Goal: Task Accomplishment & Management: Complete application form

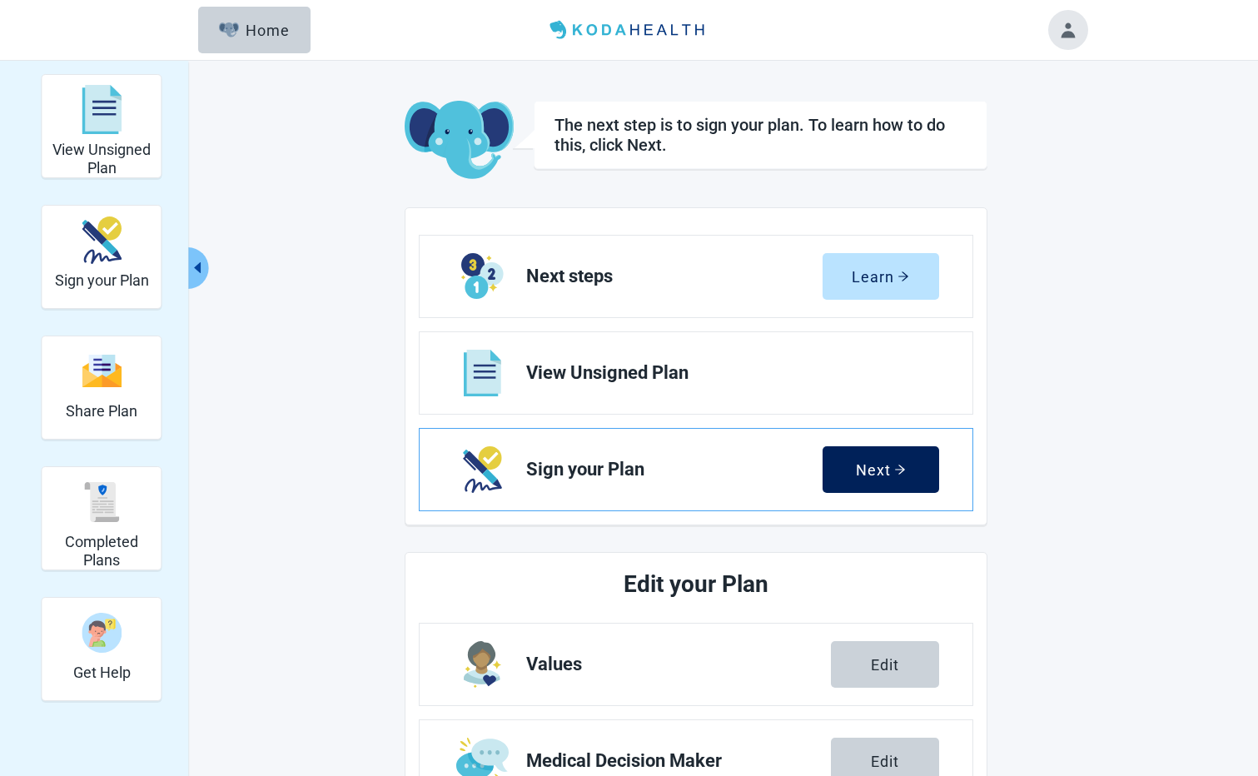
click at [874, 467] on div "Next" at bounding box center [881, 469] width 50 height 17
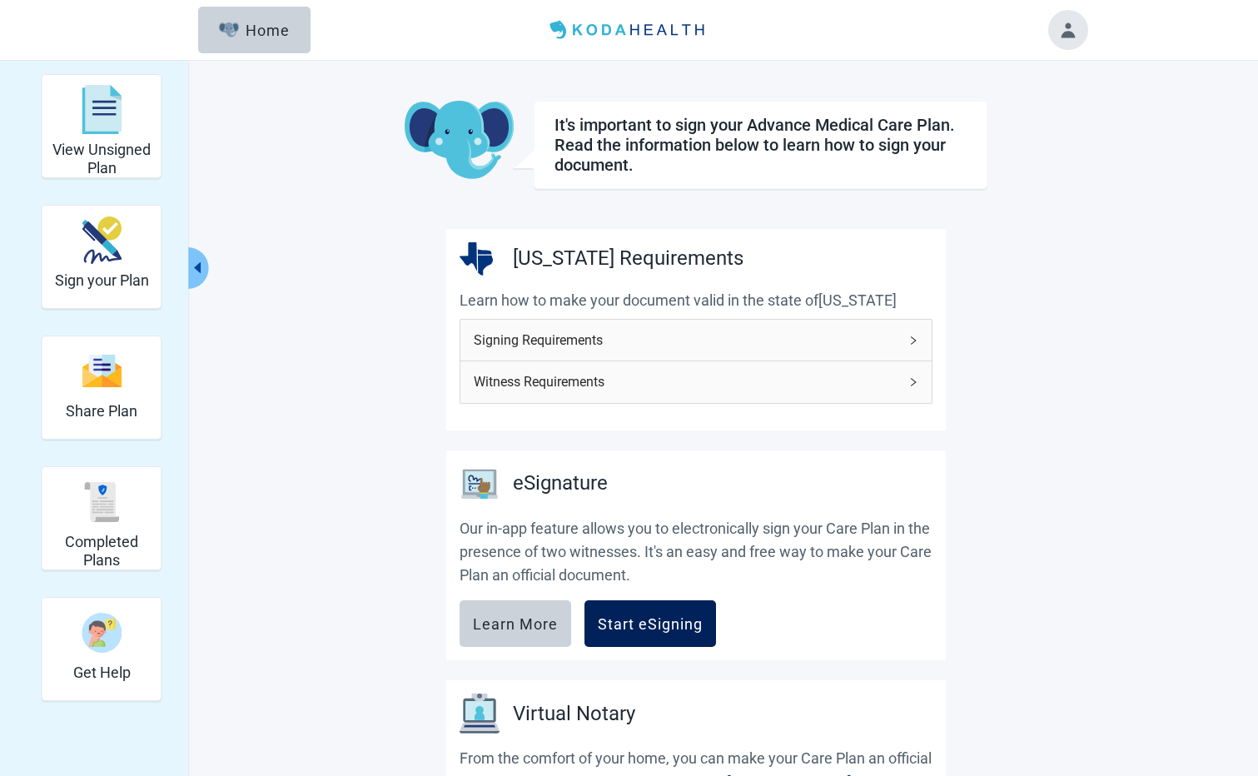
click at [628, 634] on button "Start eSigning" at bounding box center [650, 623] width 132 height 47
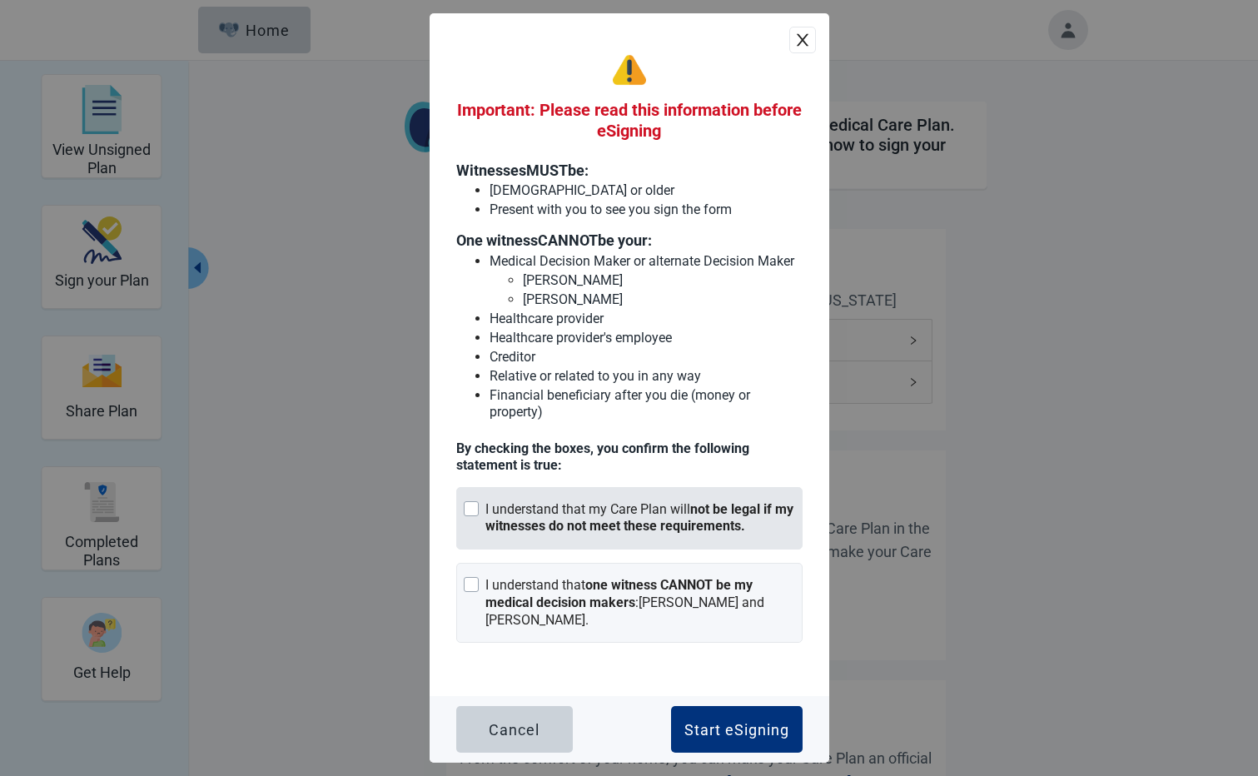
click at [462, 507] on div "I understand that my Care Plan will not be legal if my witnesses do not meet th…" at bounding box center [629, 518] width 346 height 63
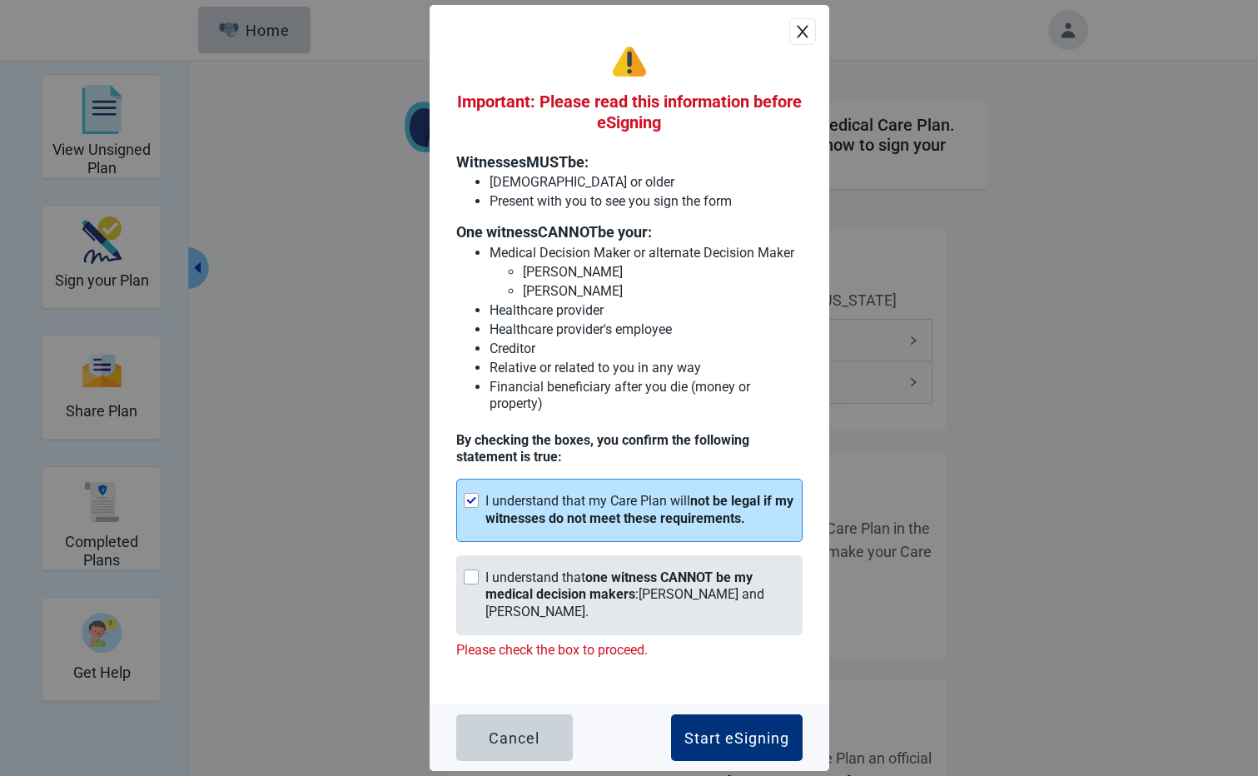
click at [475, 584] on div "Main content" at bounding box center [471, 576] width 15 height 15
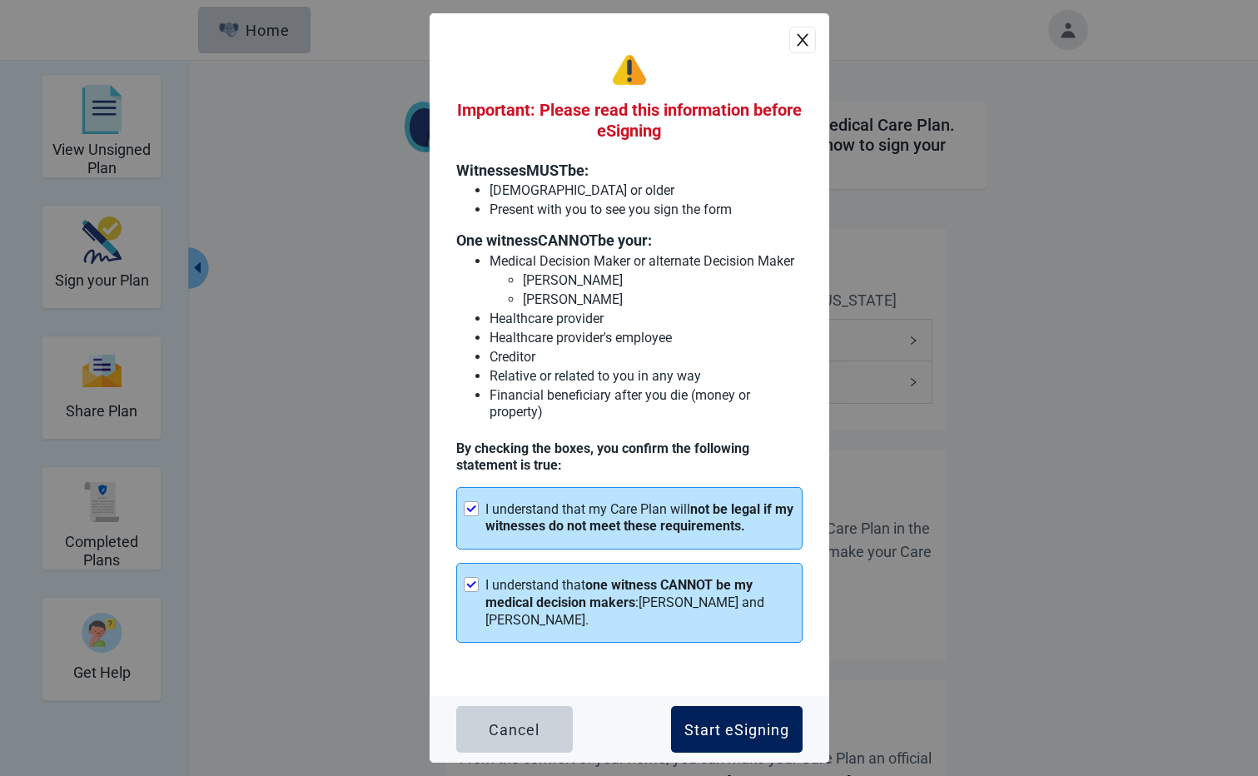
click at [703, 739] on button "Start eSigning" at bounding box center [737, 729] width 132 height 47
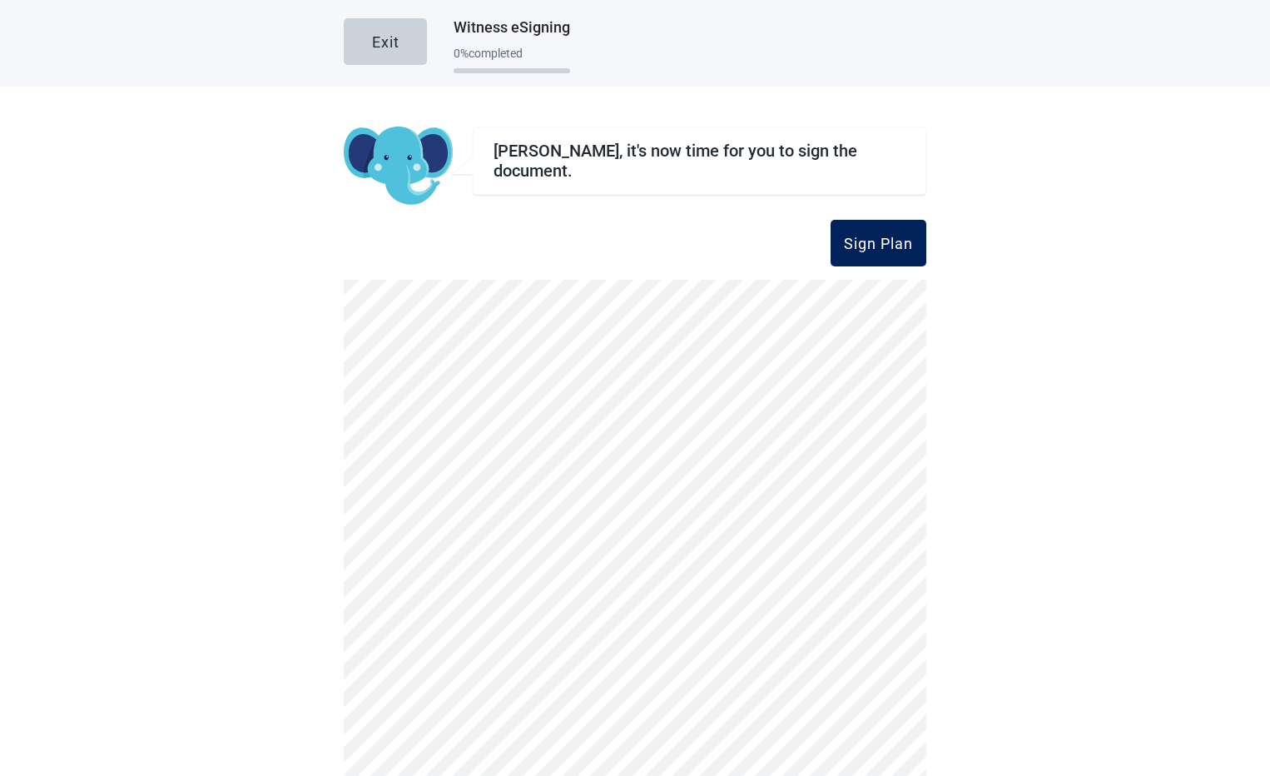
click at [867, 251] on div "Sign Plan" at bounding box center [878, 243] width 69 height 17
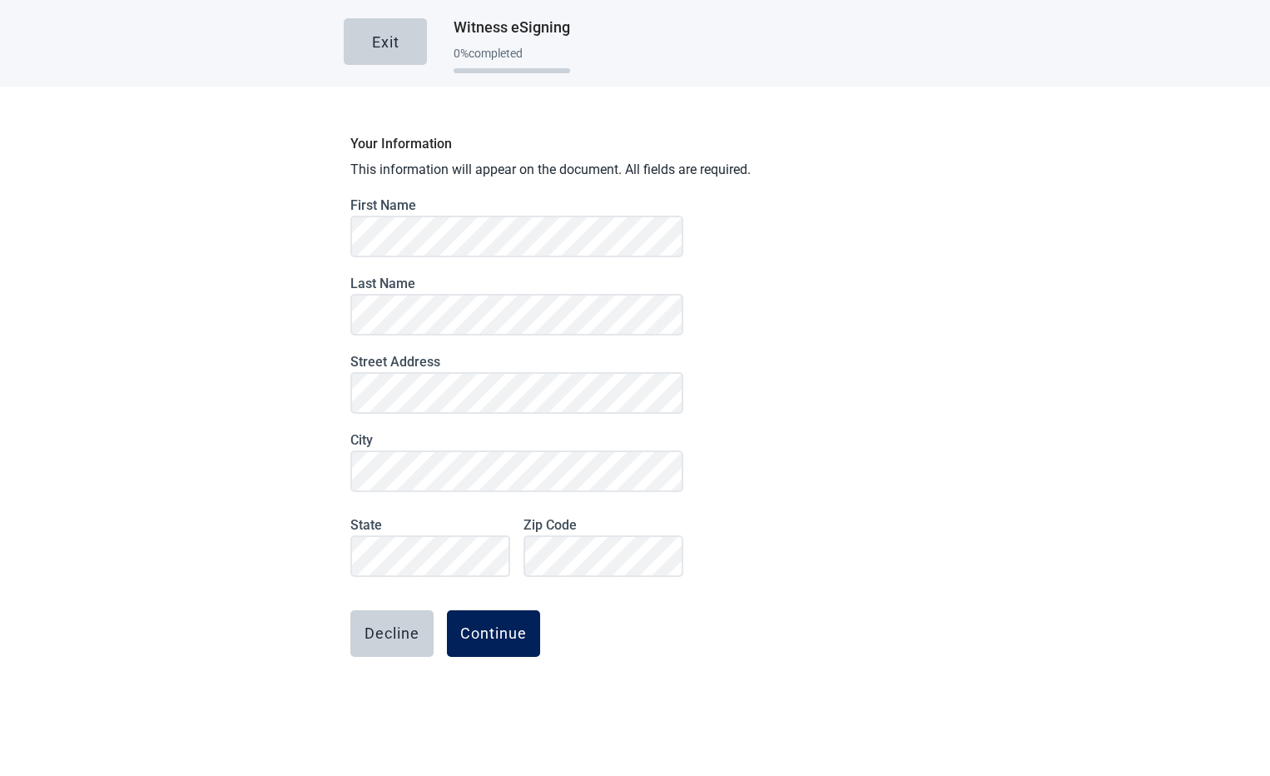
click at [460, 638] on div "Continue" at bounding box center [493, 633] width 67 height 17
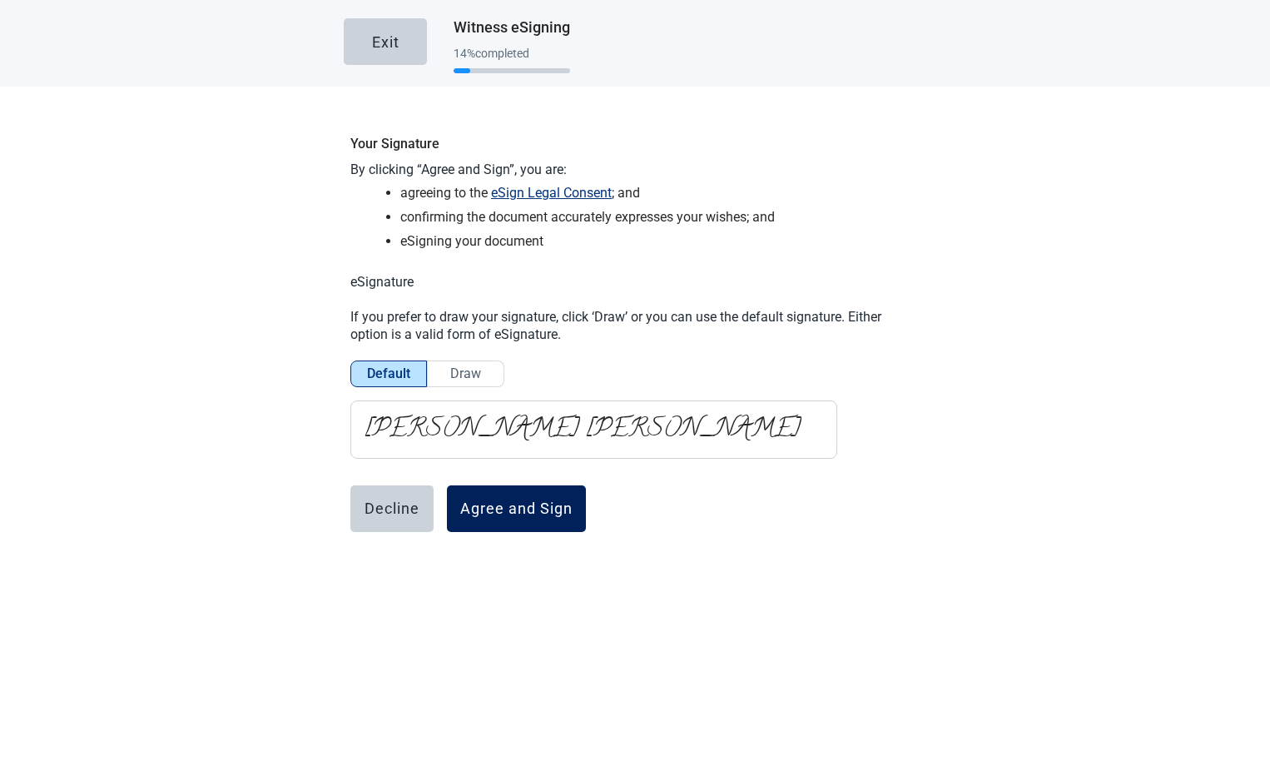
click at [482, 511] on div "Agree and Sign" at bounding box center [516, 508] width 112 height 17
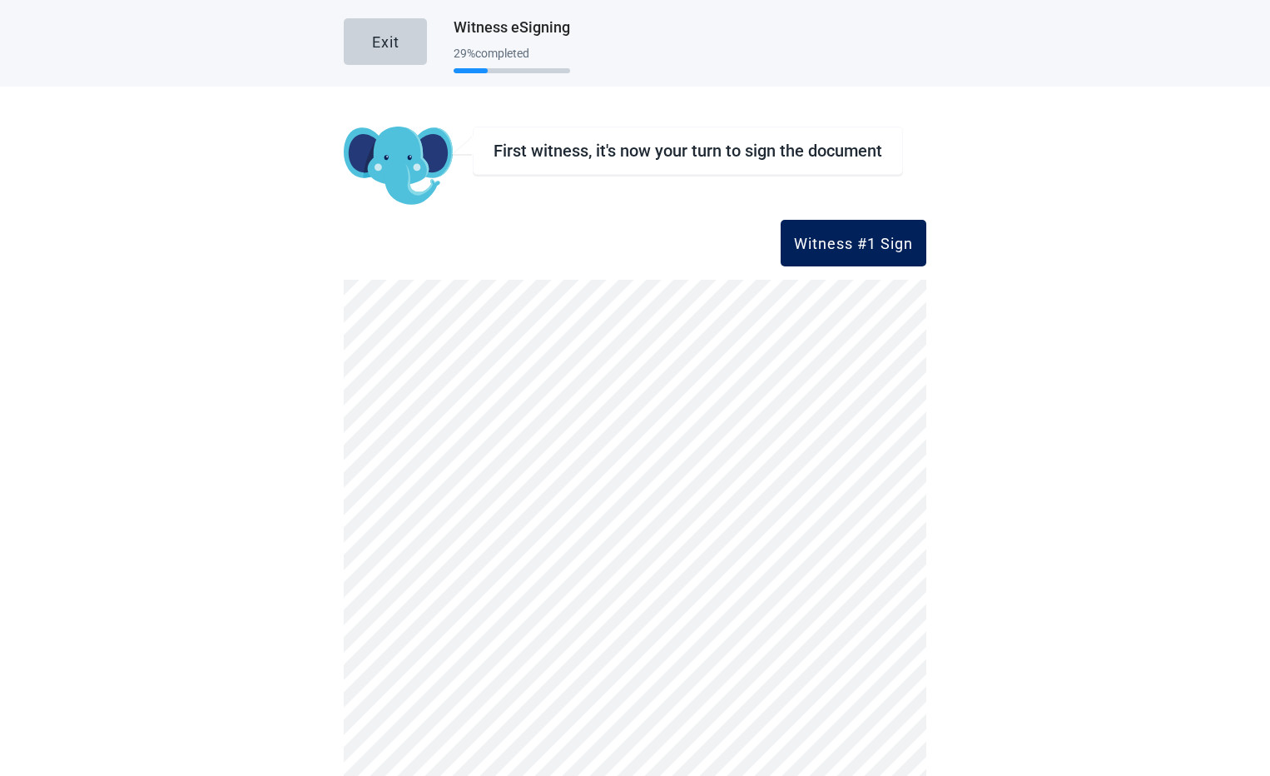
click at [811, 246] on div "Witness #1 Sign" at bounding box center [853, 243] width 119 height 17
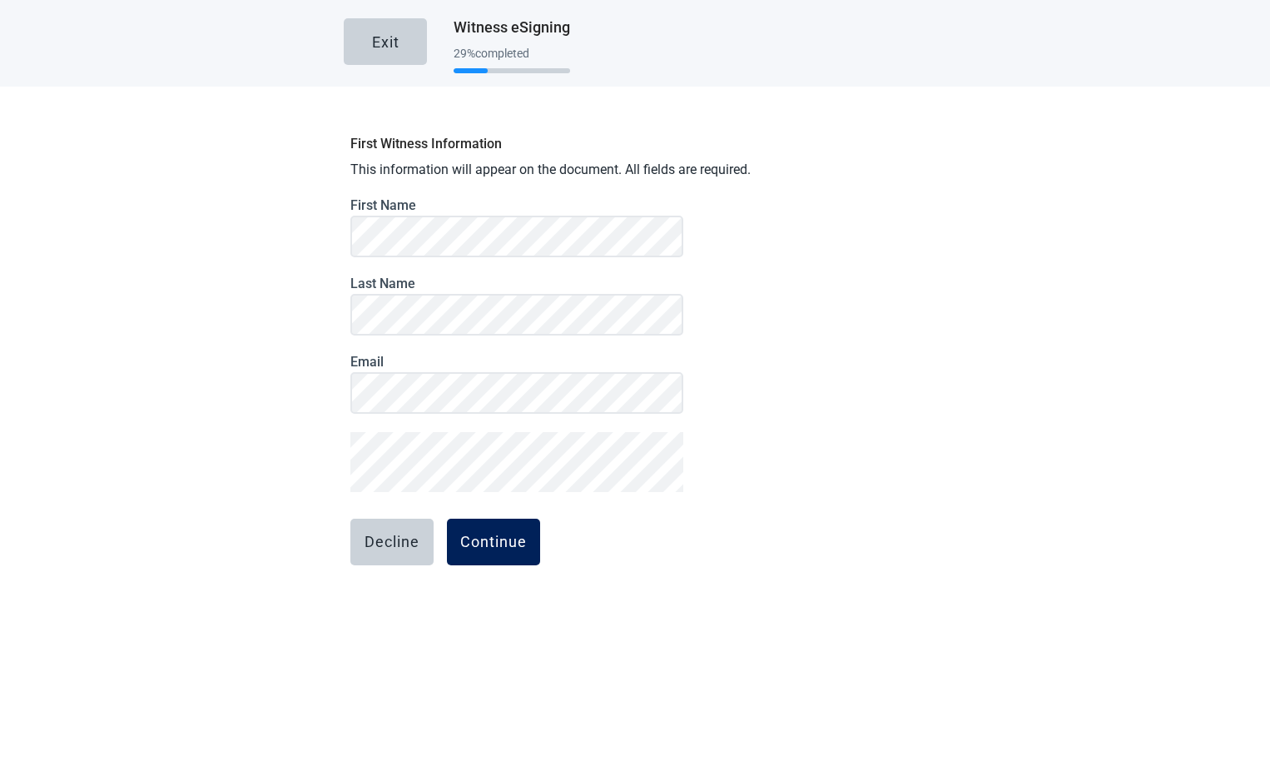
click at [468, 537] on div "Continue" at bounding box center [493, 542] width 67 height 17
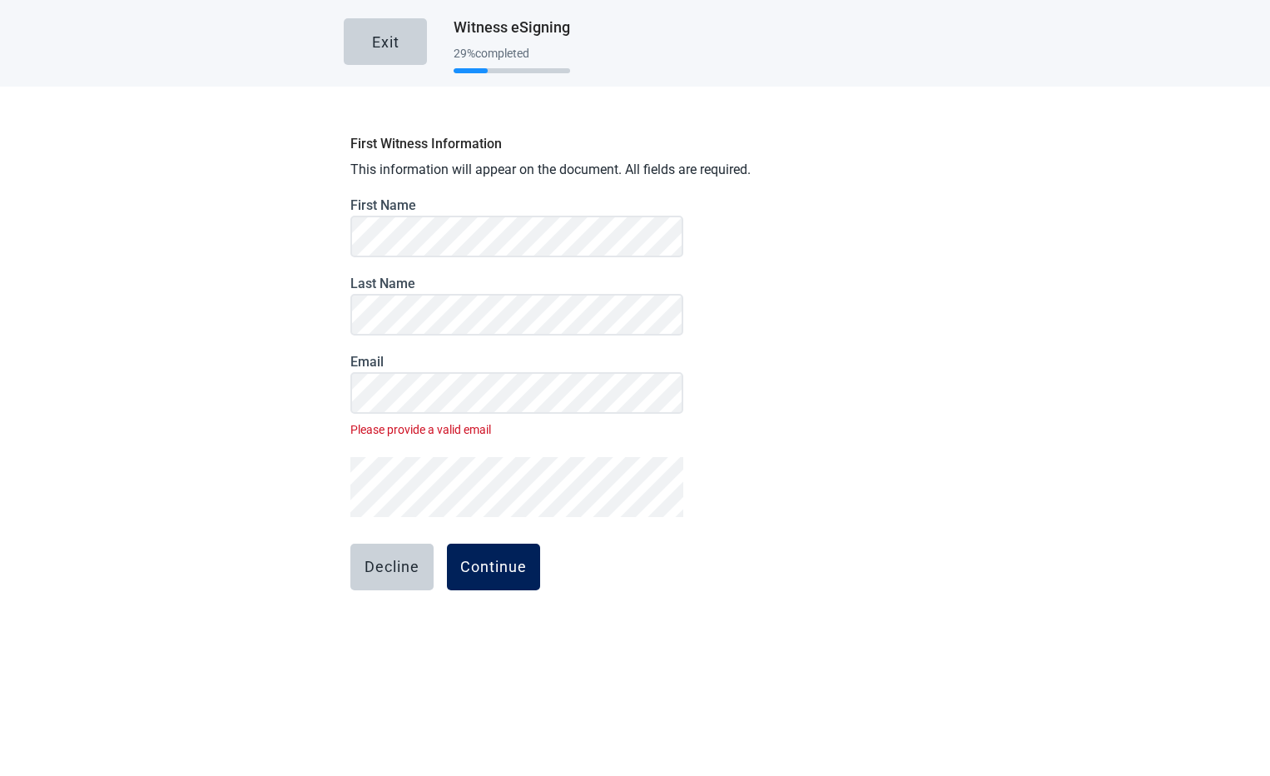
click at [471, 573] on div "Continue" at bounding box center [493, 567] width 67 height 17
click at [524, 435] on span "Please provide a valid email" at bounding box center [516, 429] width 333 height 18
click at [506, 573] on div "Continue" at bounding box center [493, 567] width 67 height 17
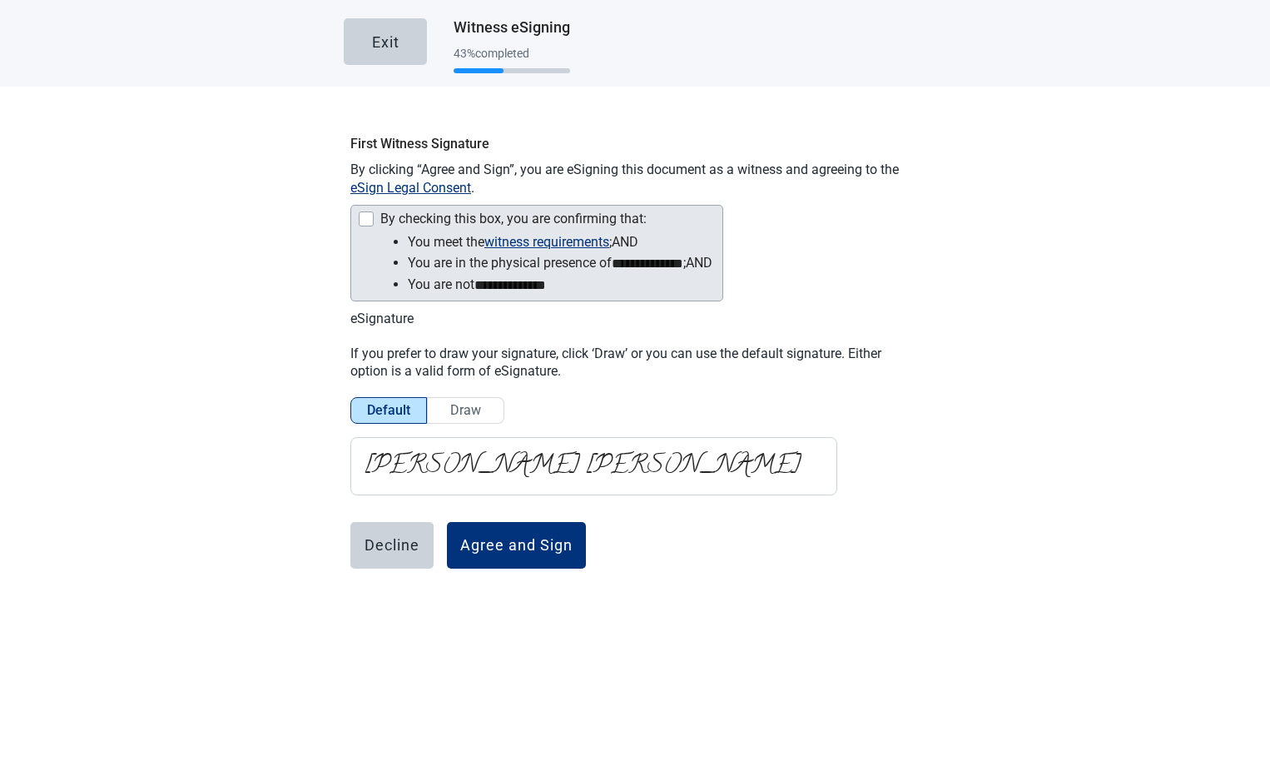
click at [364, 214] on div at bounding box center [366, 218] width 15 height 15
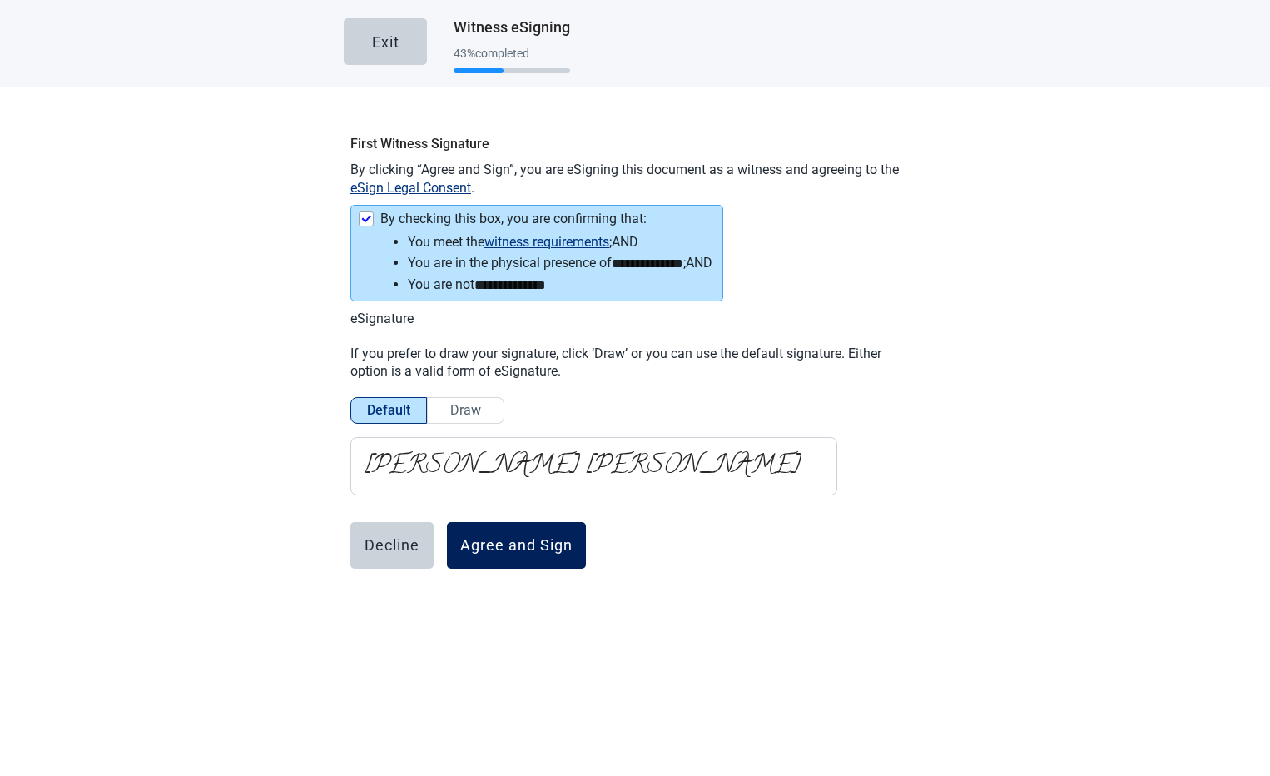
click at [468, 547] on div "Agree and Sign" at bounding box center [516, 545] width 112 height 17
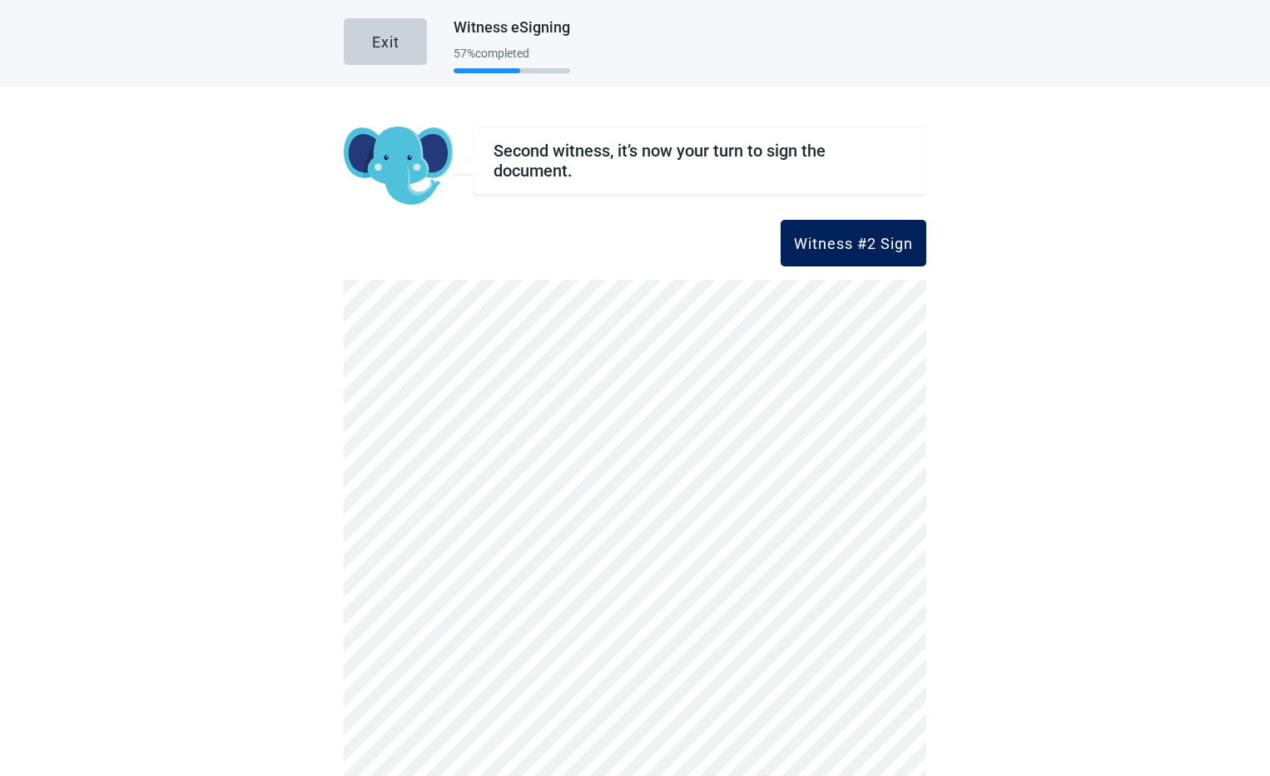
click at [810, 247] on div "Witness #2 Sign" at bounding box center [853, 243] width 119 height 17
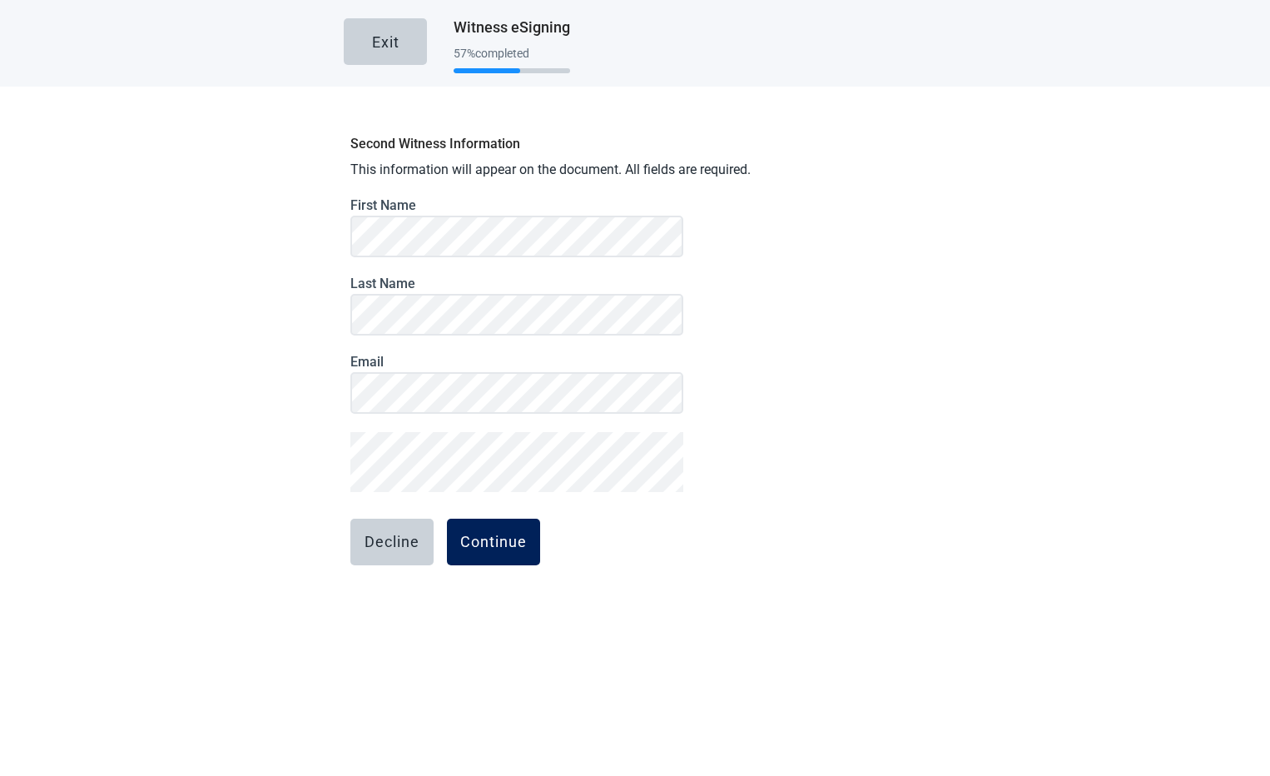
click at [489, 553] on button "Continue" at bounding box center [493, 542] width 93 height 47
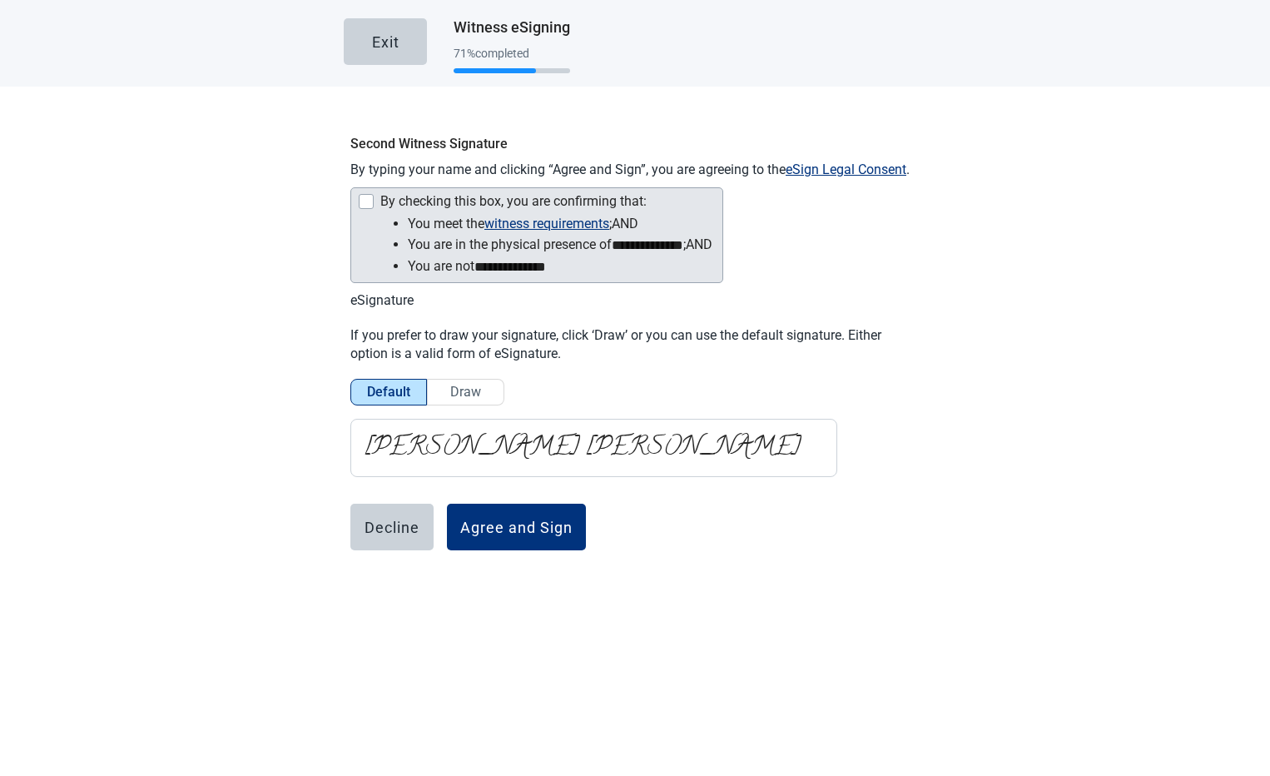
click at [359, 196] on div at bounding box center [366, 201] width 15 height 15
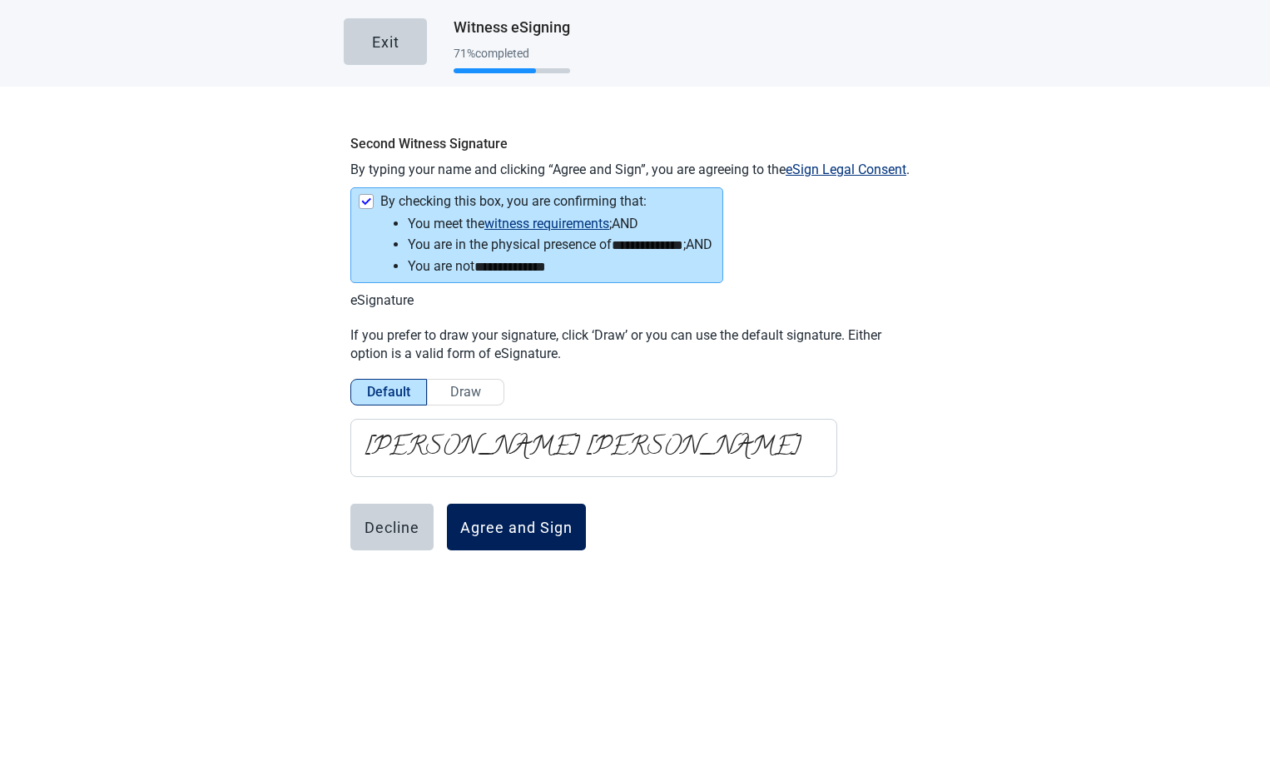
click at [489, 524] on div "Agree and Sign" at bounding box center [516, 527] width 112 height 17
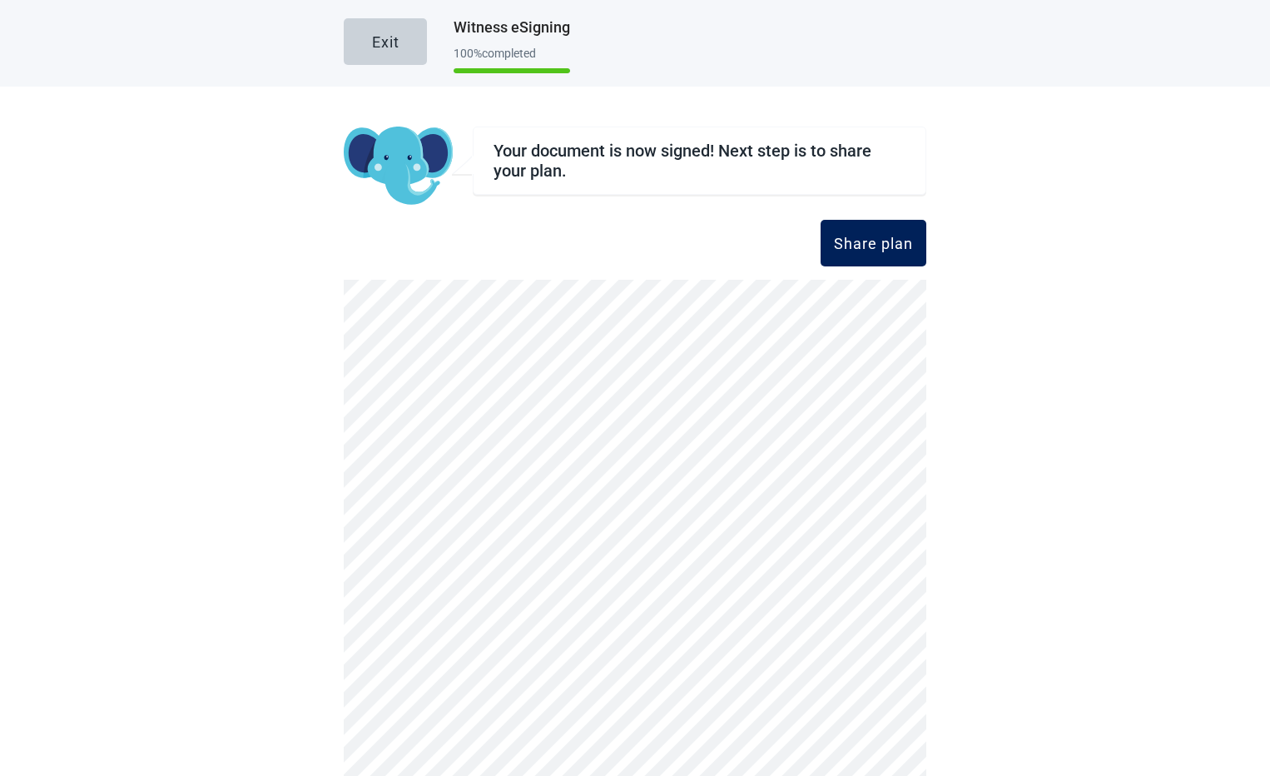
click at [837, 246] on div "Share plan" at bounding box center [873, 243] width 79 height 17
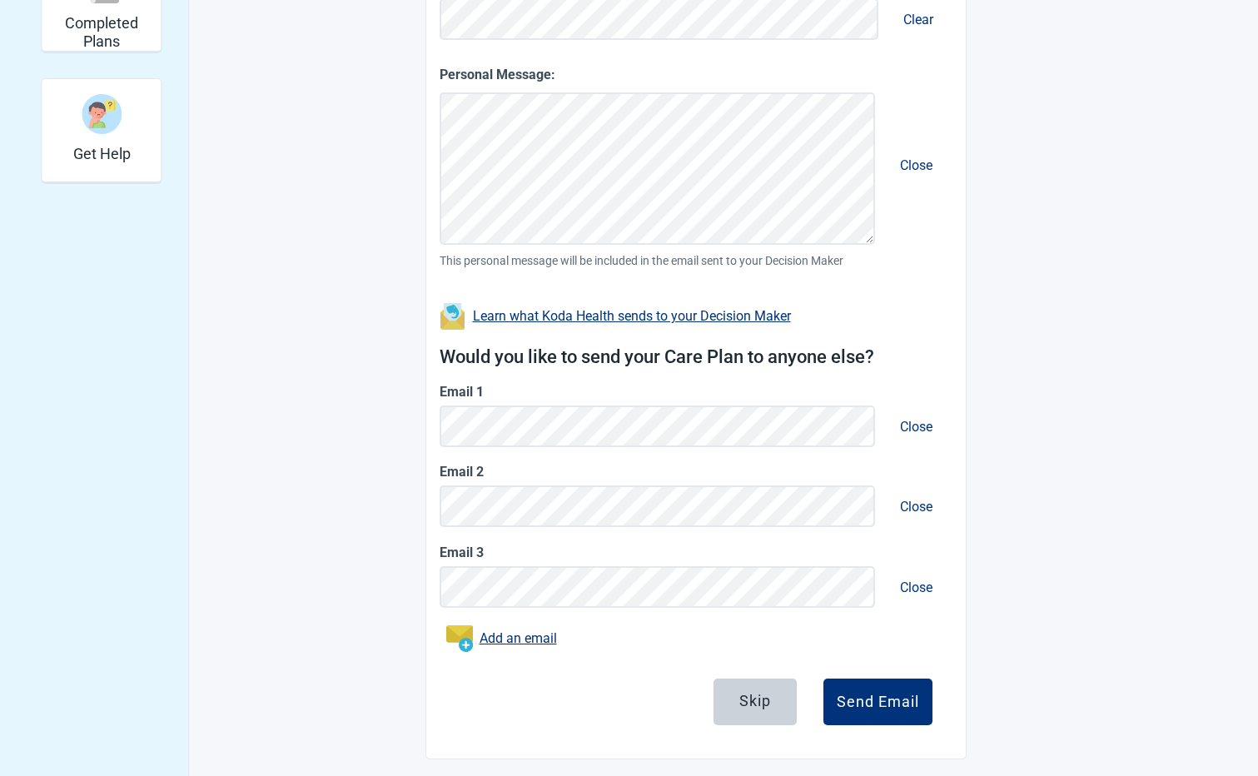
scroll to position [529, 0]
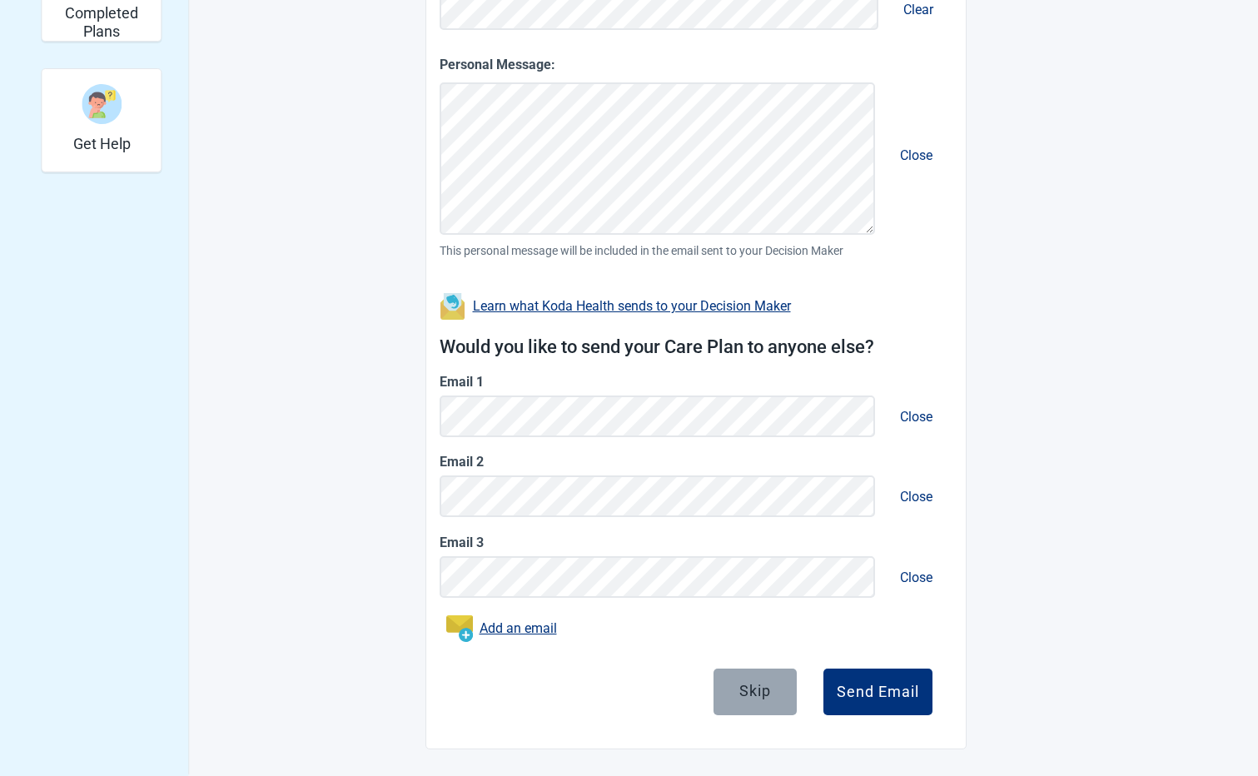
click at [741, 693] on div "Skip" at bounding box center [755, 690] width 32 height 17
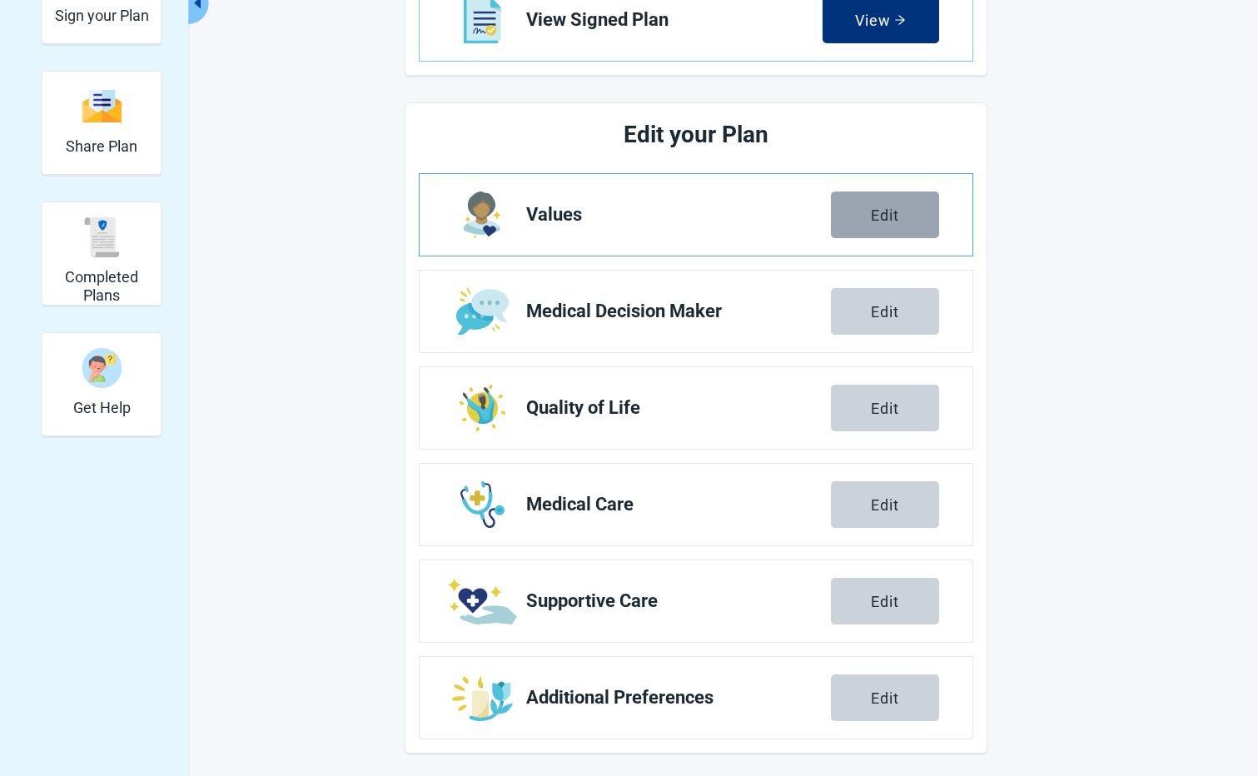
scroll to position [269, 0]
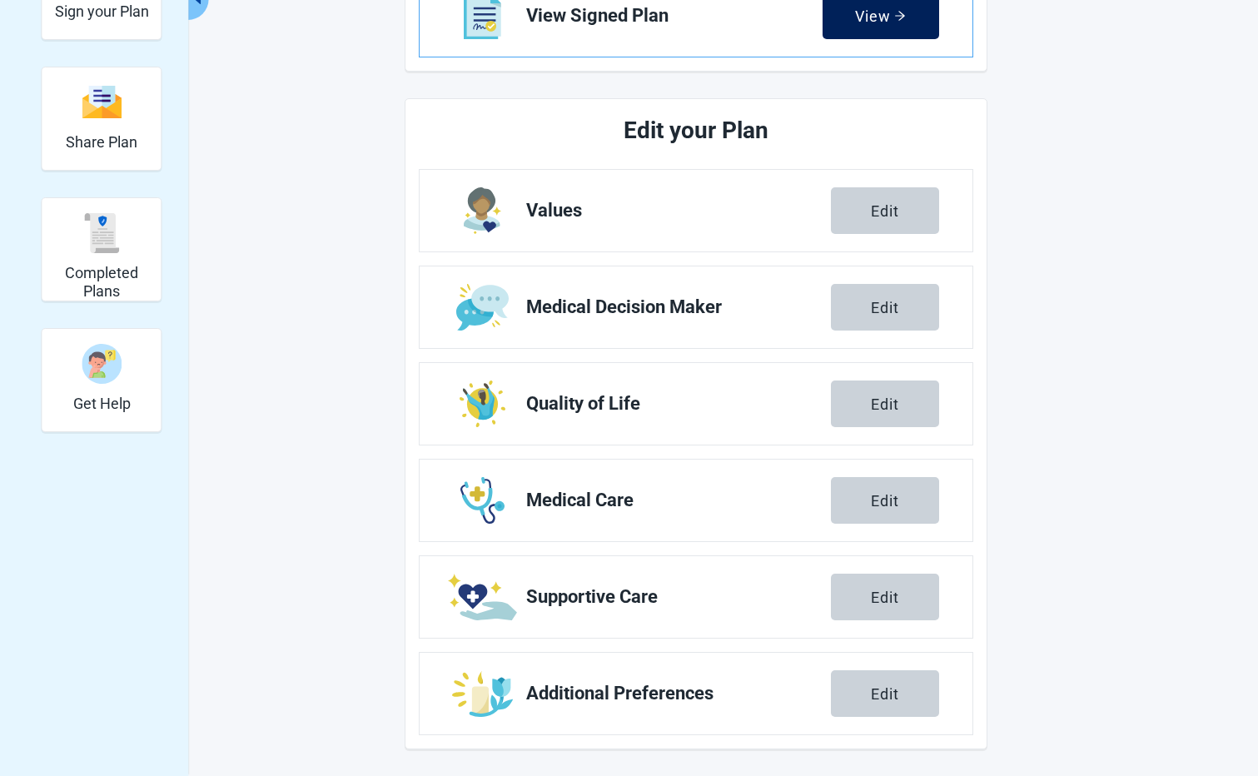
click at [851, 30] on button "View" at bounding box center [880, 16] width 117 height 47
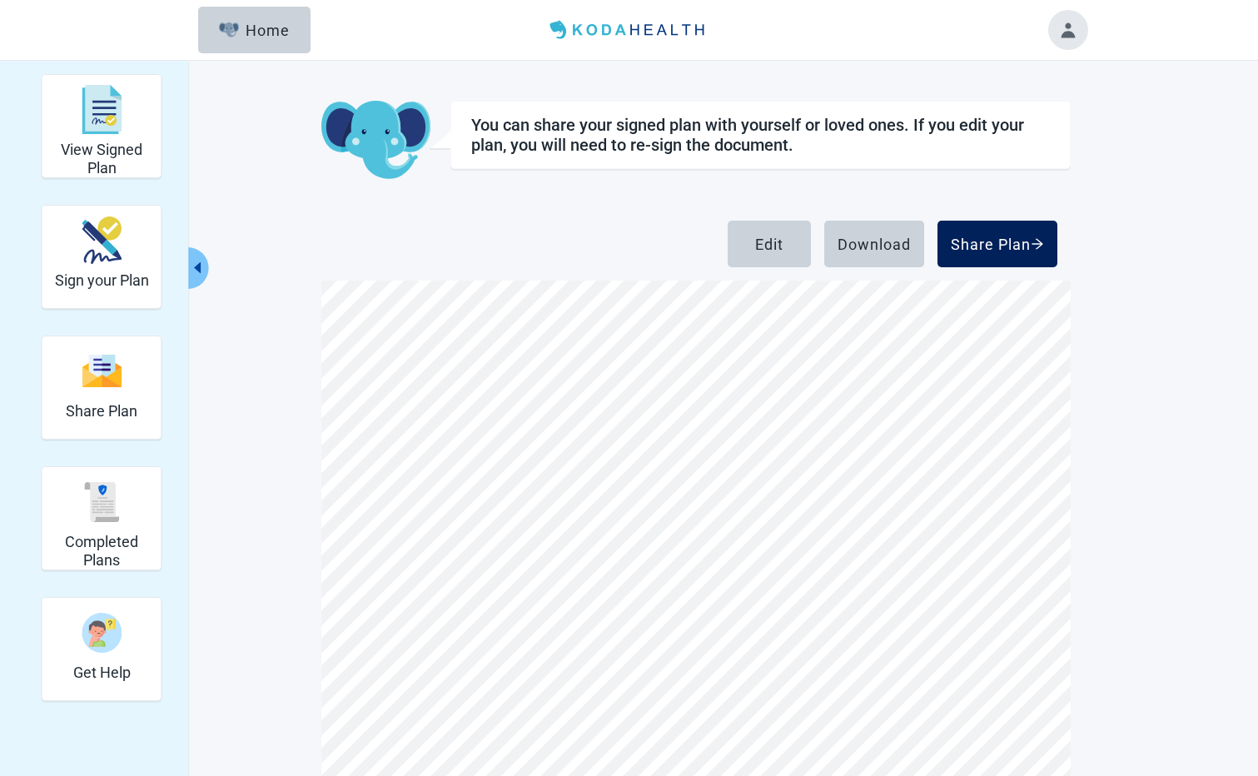
click at [966, 248] on div "Share Plan" at bounding box center [997, 244] width 93 height 17
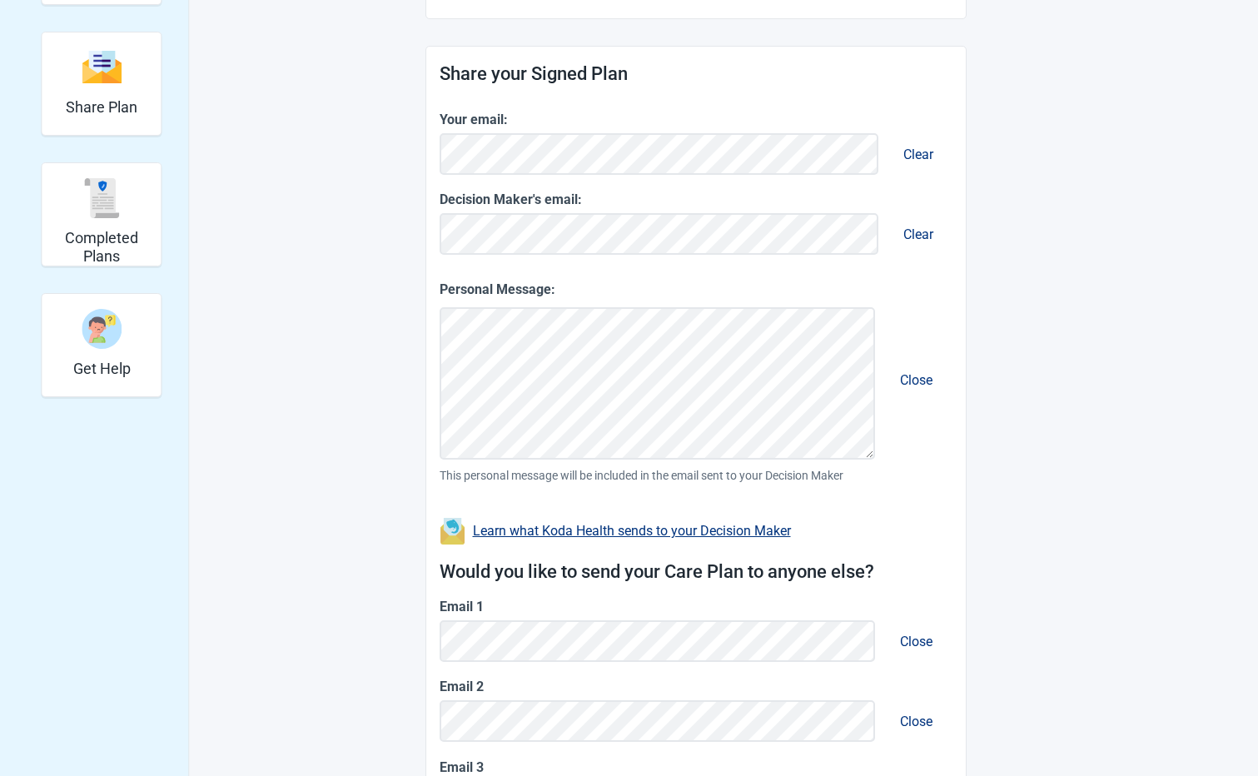
scroll to position [333, 0]
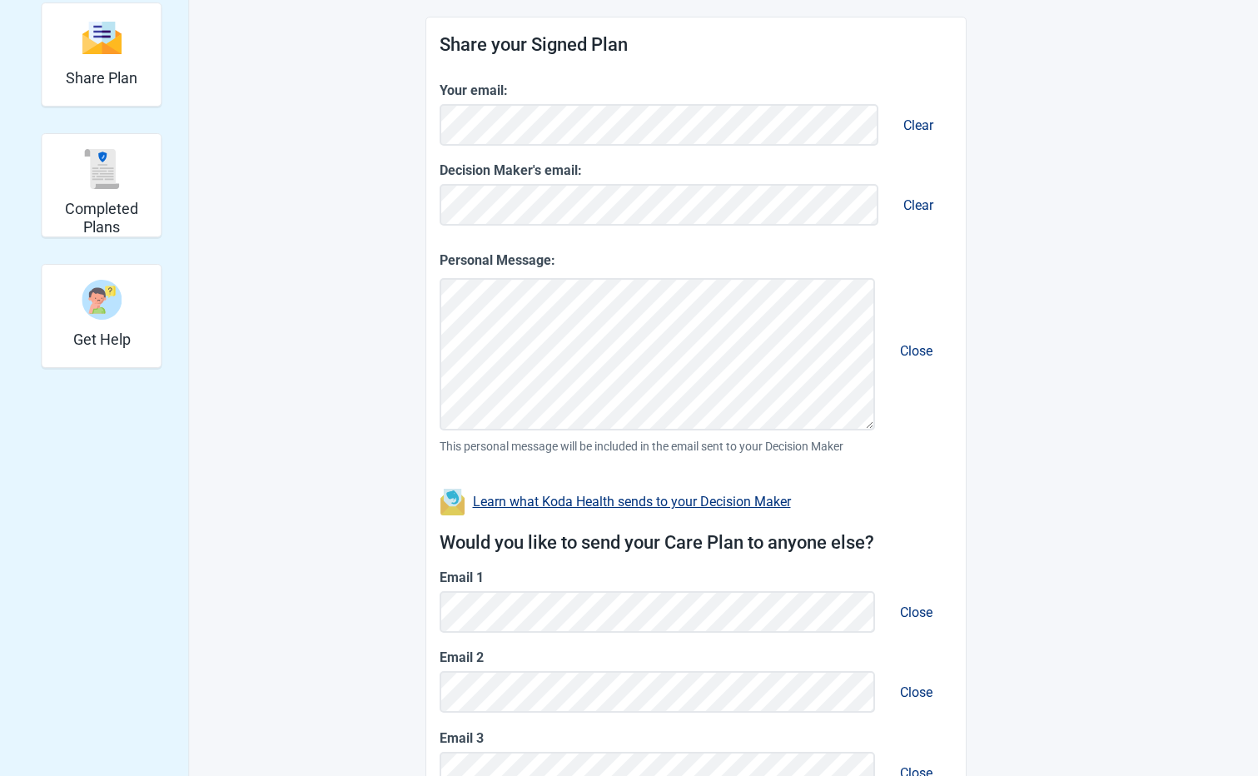
drag, startPoint x: 1028, startPoint y: 533, endPoint x: 1010, endPoint y: 536, distance: 18.6
click at [1022, 534] on main "You can share your Care Plan. It's also important to talk to the people who mat…" at bounding box center [696, 356] width 782 height 1177
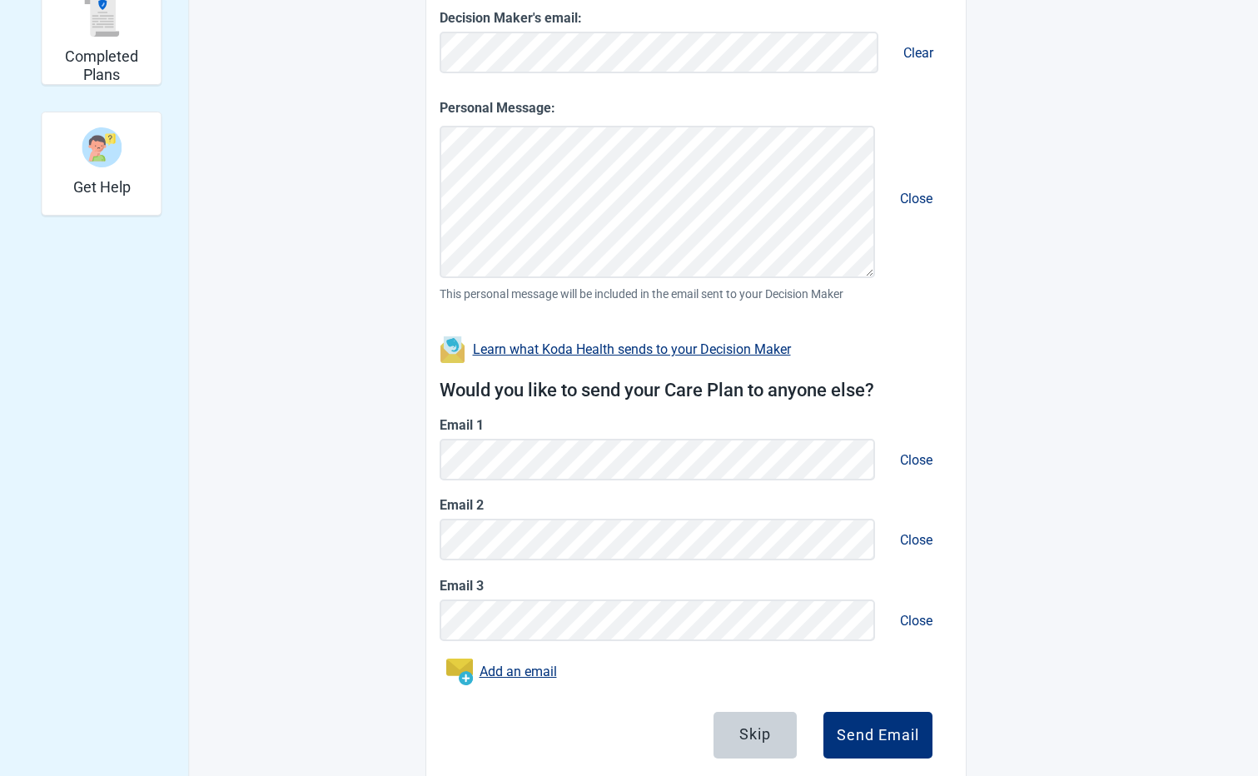
scroll to position [529, 0]
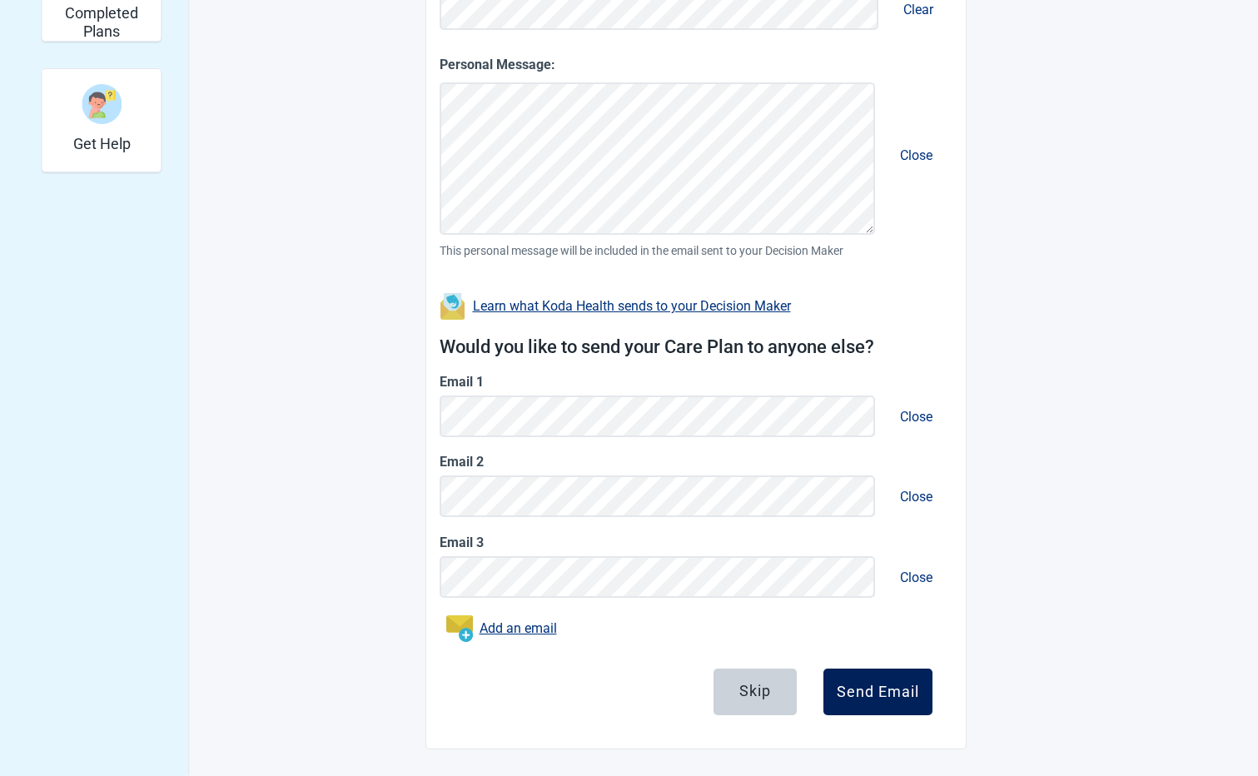
click at [869, 697] on div "Send Email" at bounding box center [878, 691] width 82 height 17
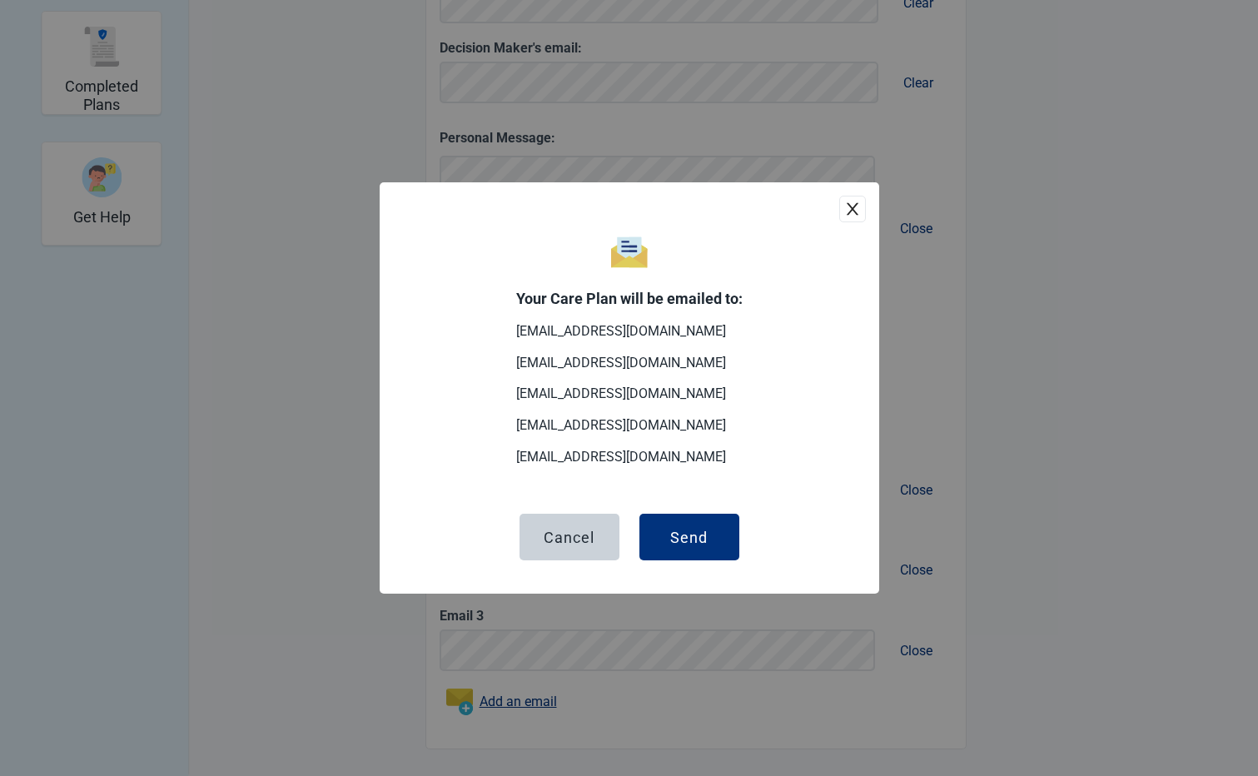
scroll to position [455, 0]
click at [643, 366] on p "[EMAIL_ADDRESS][DOMAIN_NAME]" at bounding box center [629, 363] width 226 height 18
click at [608, 549] on button "Cancel" at bounding box center [569, 537] width 100 height 47
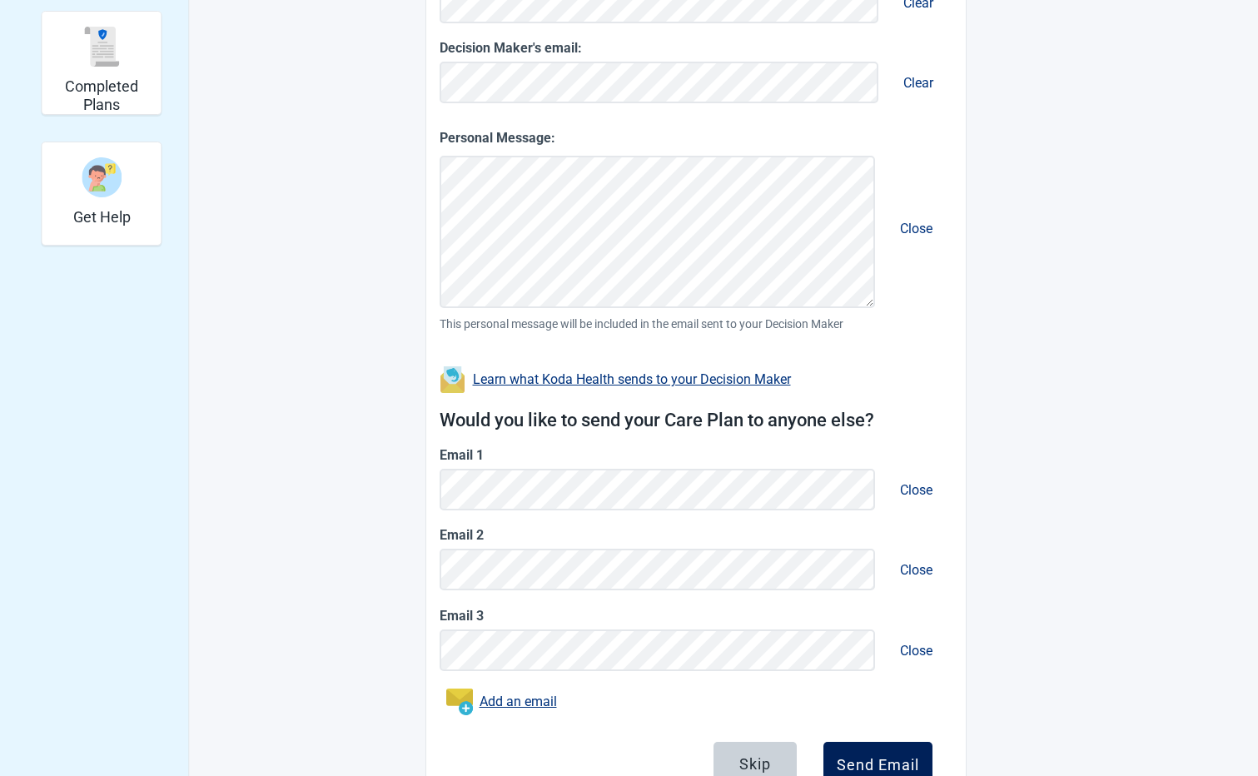
click at [838, 762] on div "Send Email" at bounding box center [878, 765] width 82 height 17
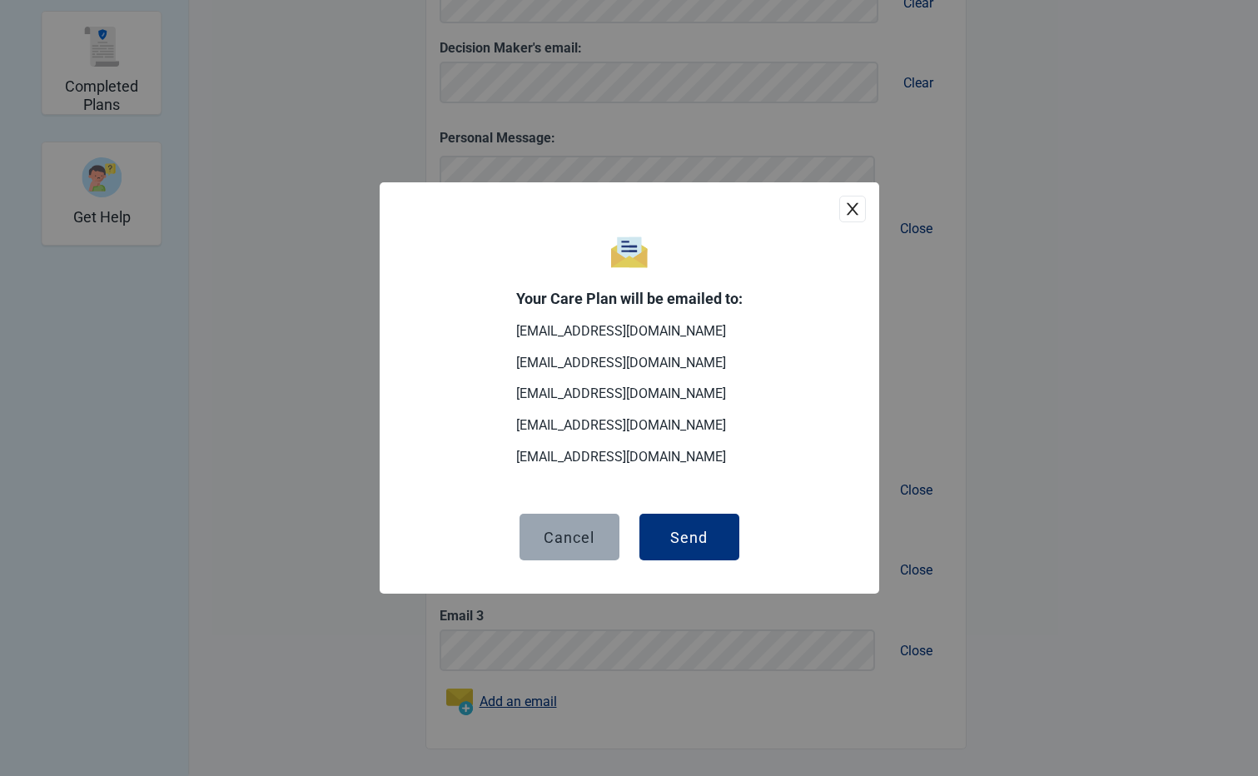
click at [598, 552] on button "Cancel" at bounding box center [569, 537] width 100 height 47
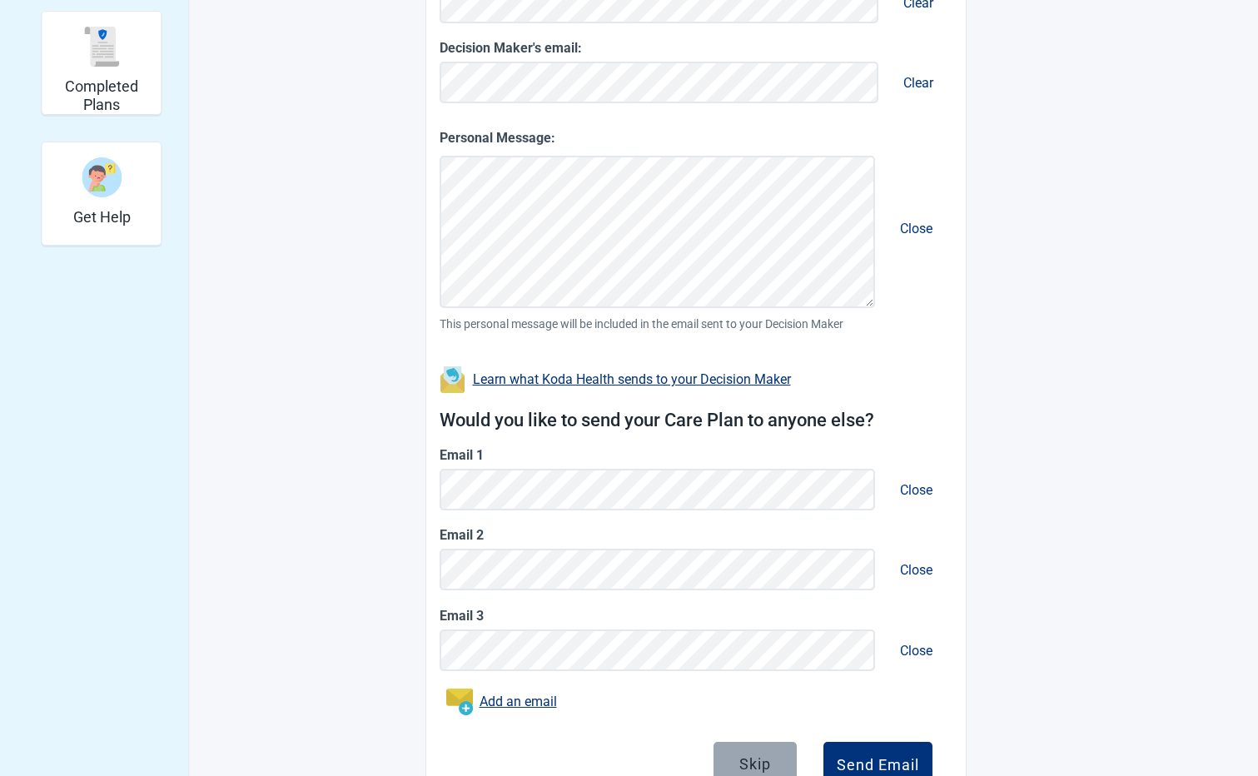
click at [749, 759] on div "Skip" at bounding box center [755, 763] width 32 height 17
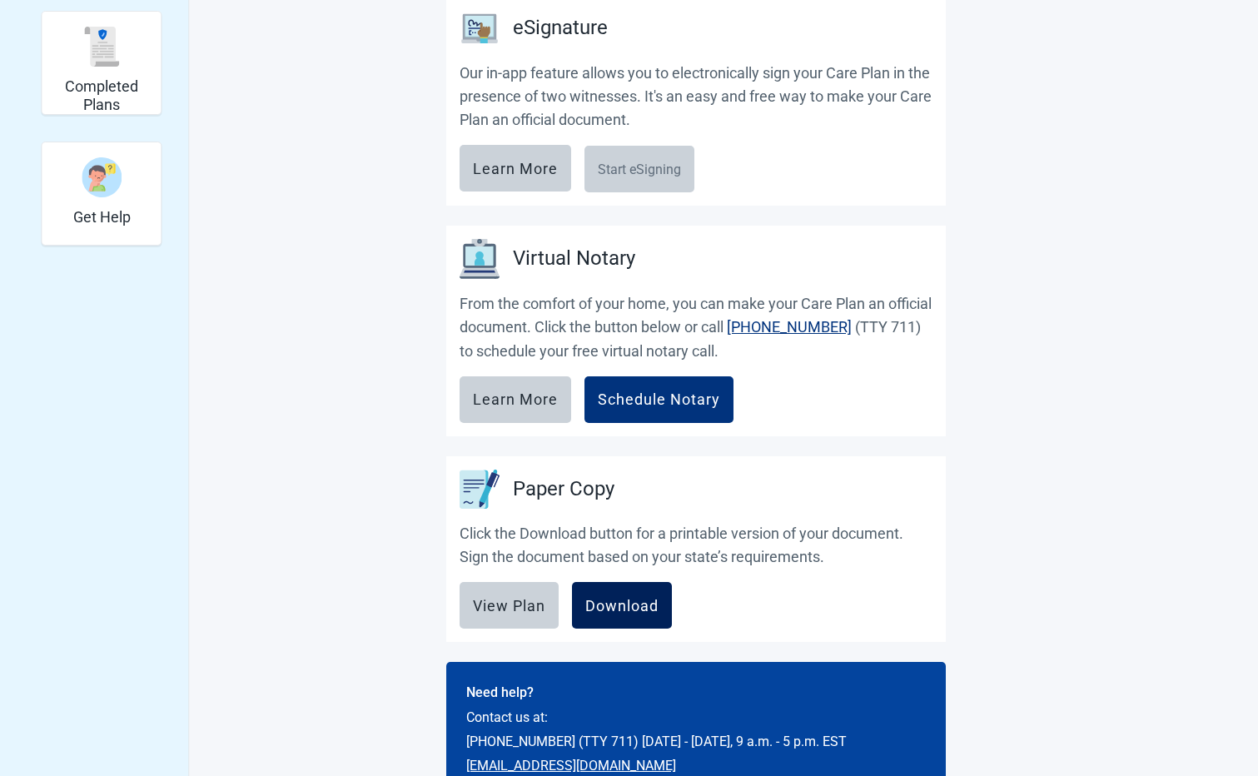
click at [638, 607] on div "Download" at bounding box center [621, 605] width 73 height 17
